Goal: Task Accomplishment & Management: Manage account settings

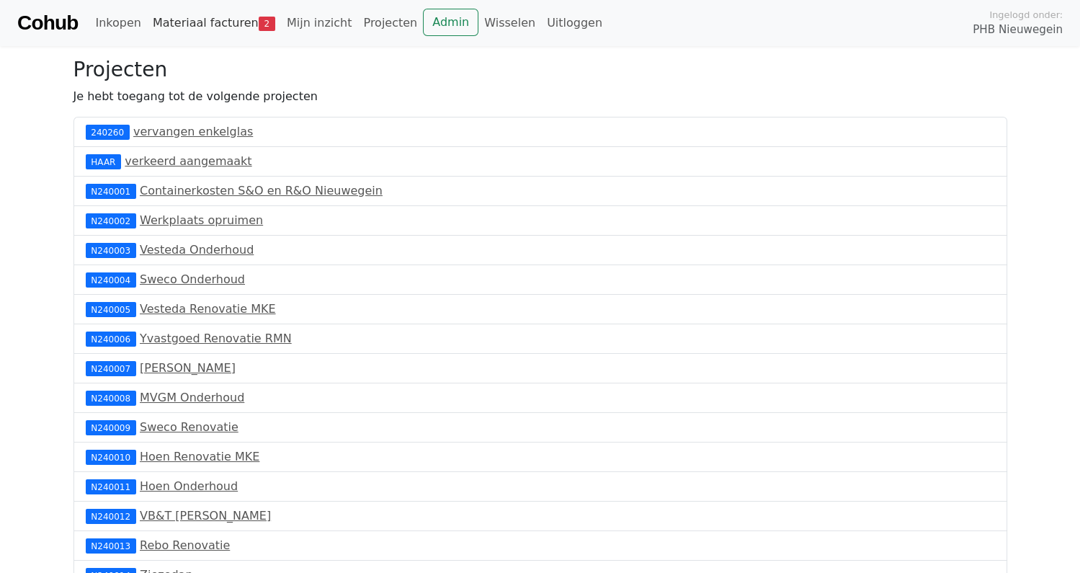
click at [169, 20] on link "Materiaal facturen 2" at bounding box center [214, 23] width 134 height 29
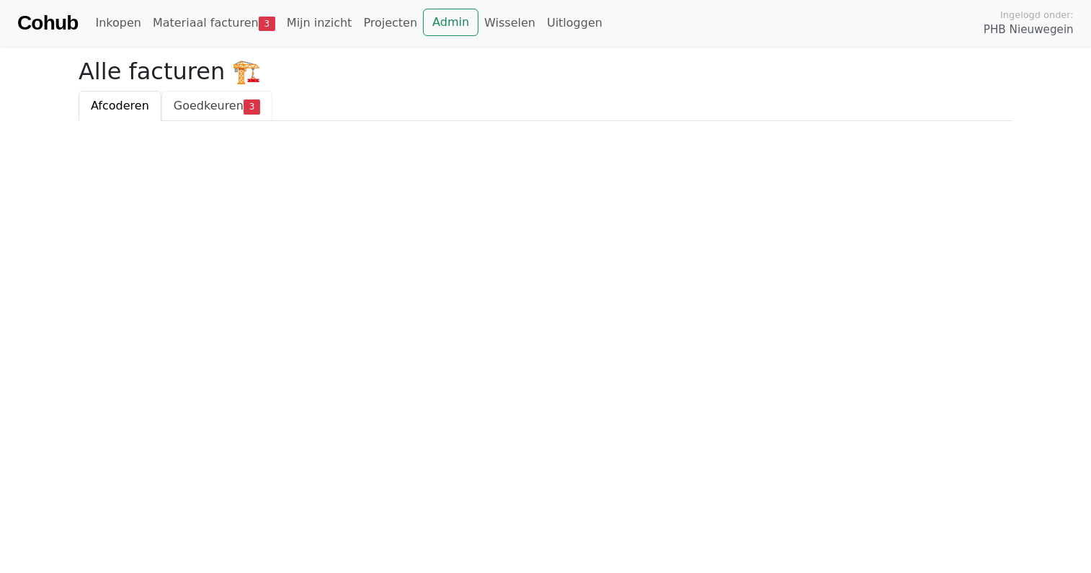
click at [190, 104] on span "Goedkeuren" at bounding box center [209, 106] width 70 height 14
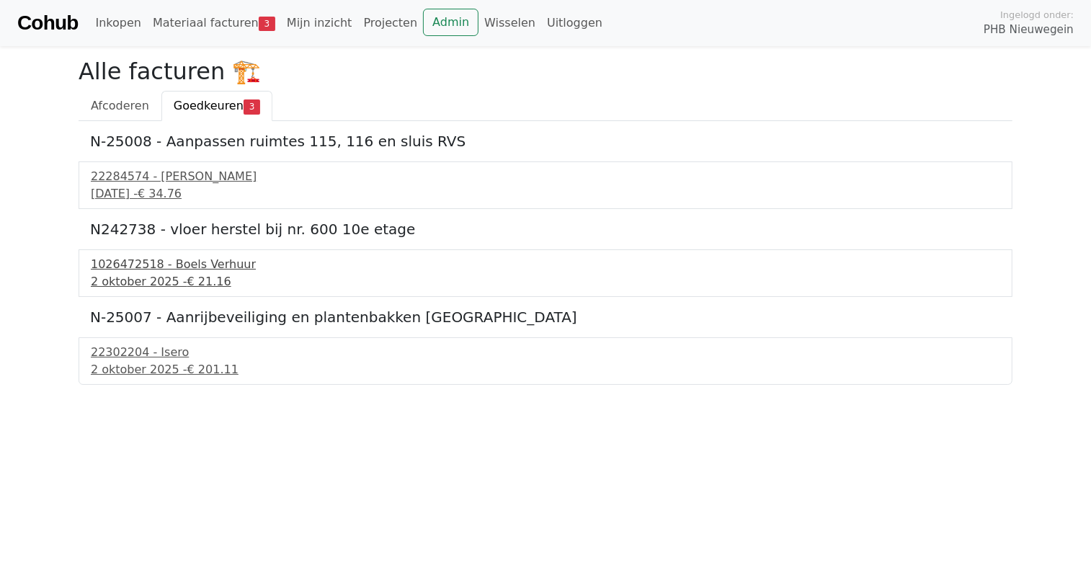
click at [167, 281] on div "2 oktober 2025 - € 21.16" at bounding box center [545, 281] width 909 height 17
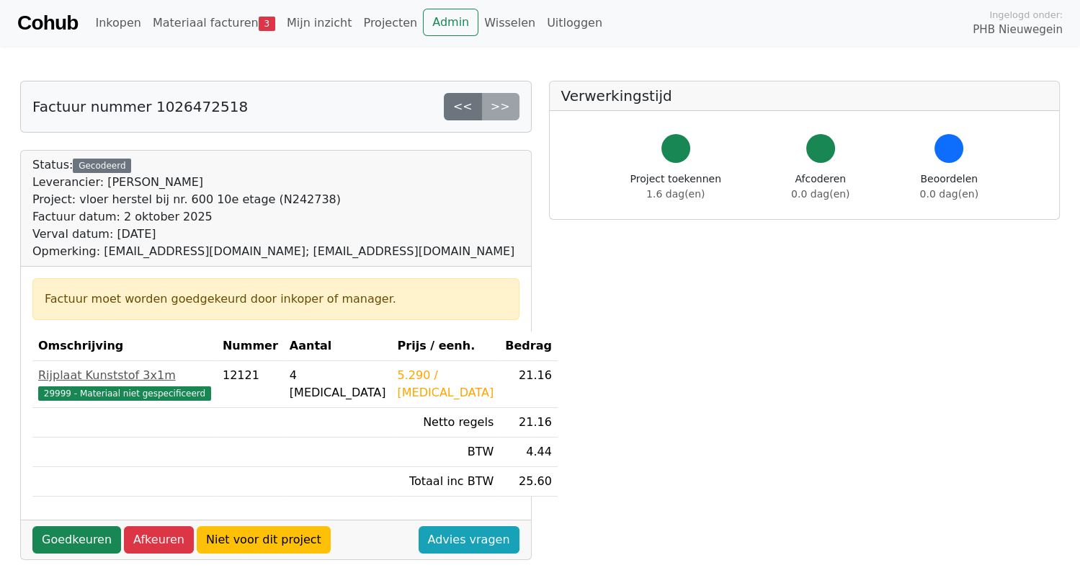
scroll to position [495, 0]
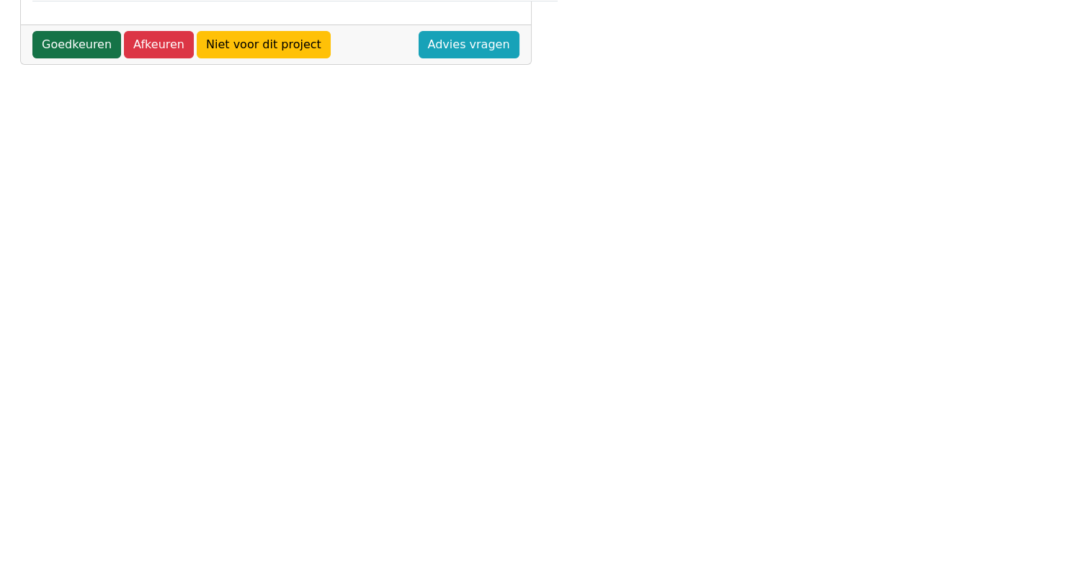
click at [87, 41] on link "Goedkeuren" at bounding box center [76, 44] width 89 height 27
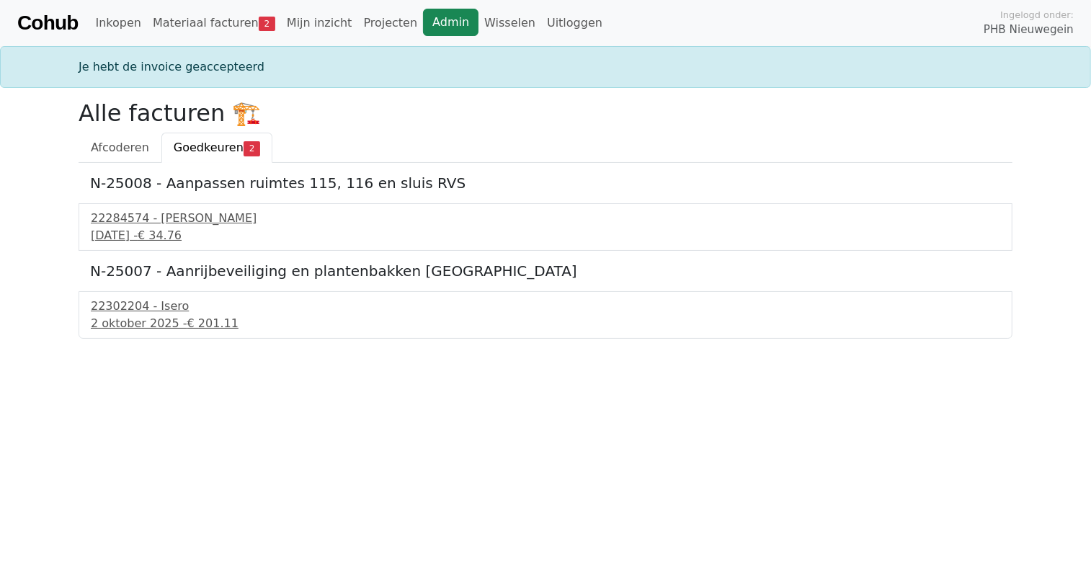
click at [423, 24] on link "Admin" at bounding box center [450, 22] width 55 height 27
